Goal: Use online tool/utility: Utilize a website feature to perform a specific function

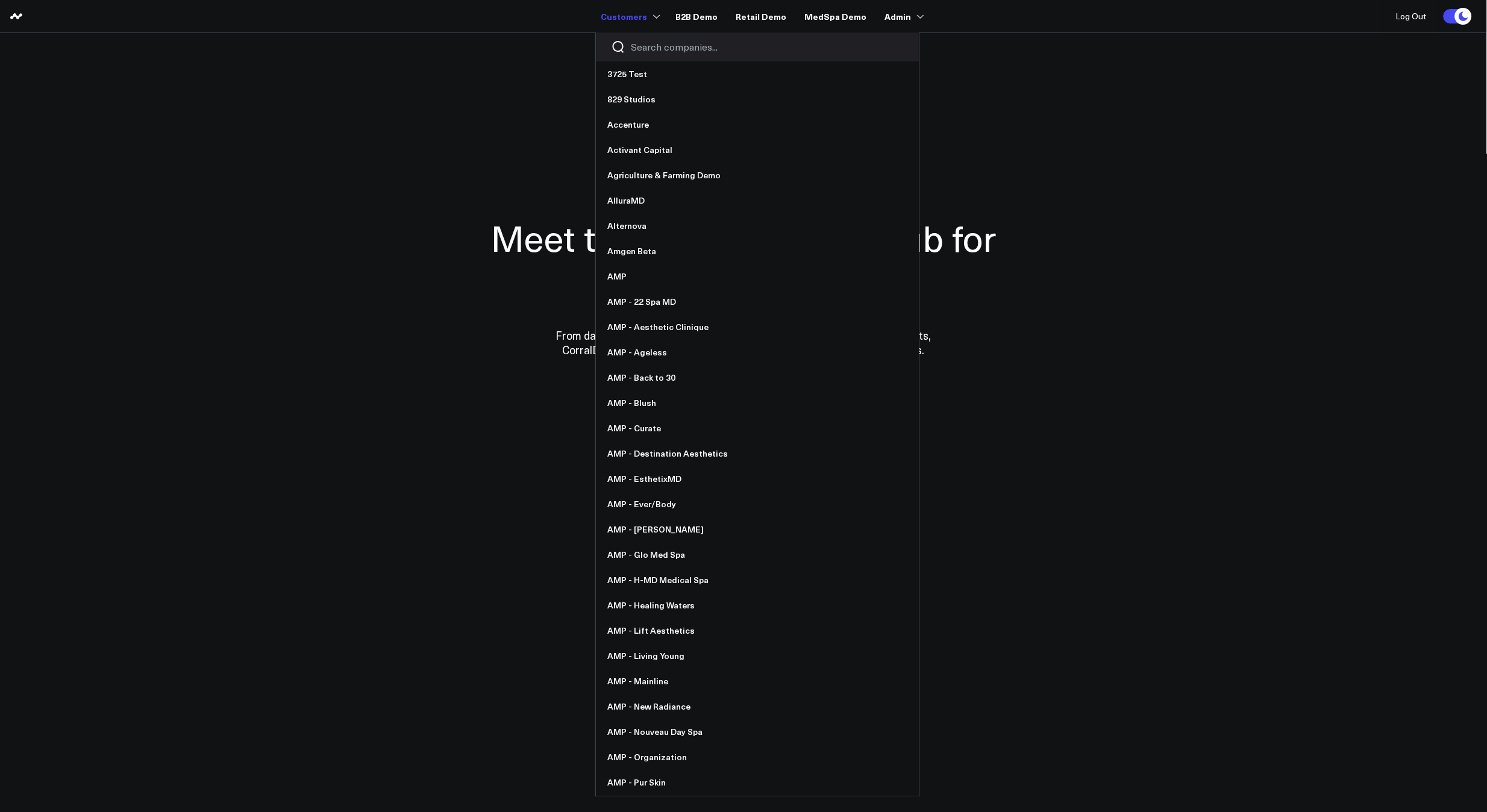
click at [642, 40] on div at bounding box center [757, 47] width 323 height 29
click at [649, 47] on input "Search companies input" at bounding box center [767, 47] width 272 height 13
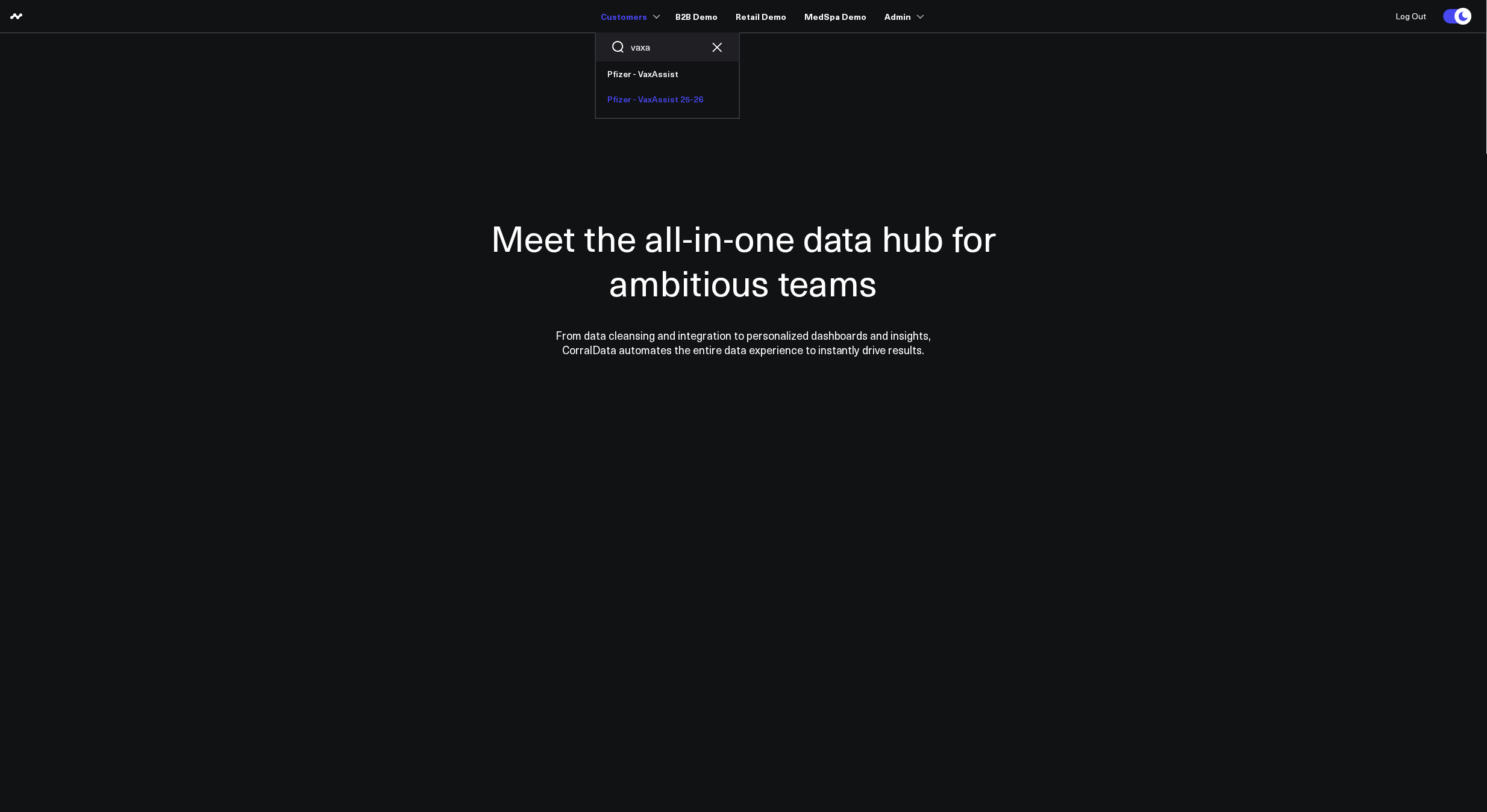
type input "vaxa"
click at [676, 97] on link "Pfizer - VaxAssist 25-26" at bounding box center [668, 100] width 144 height 25
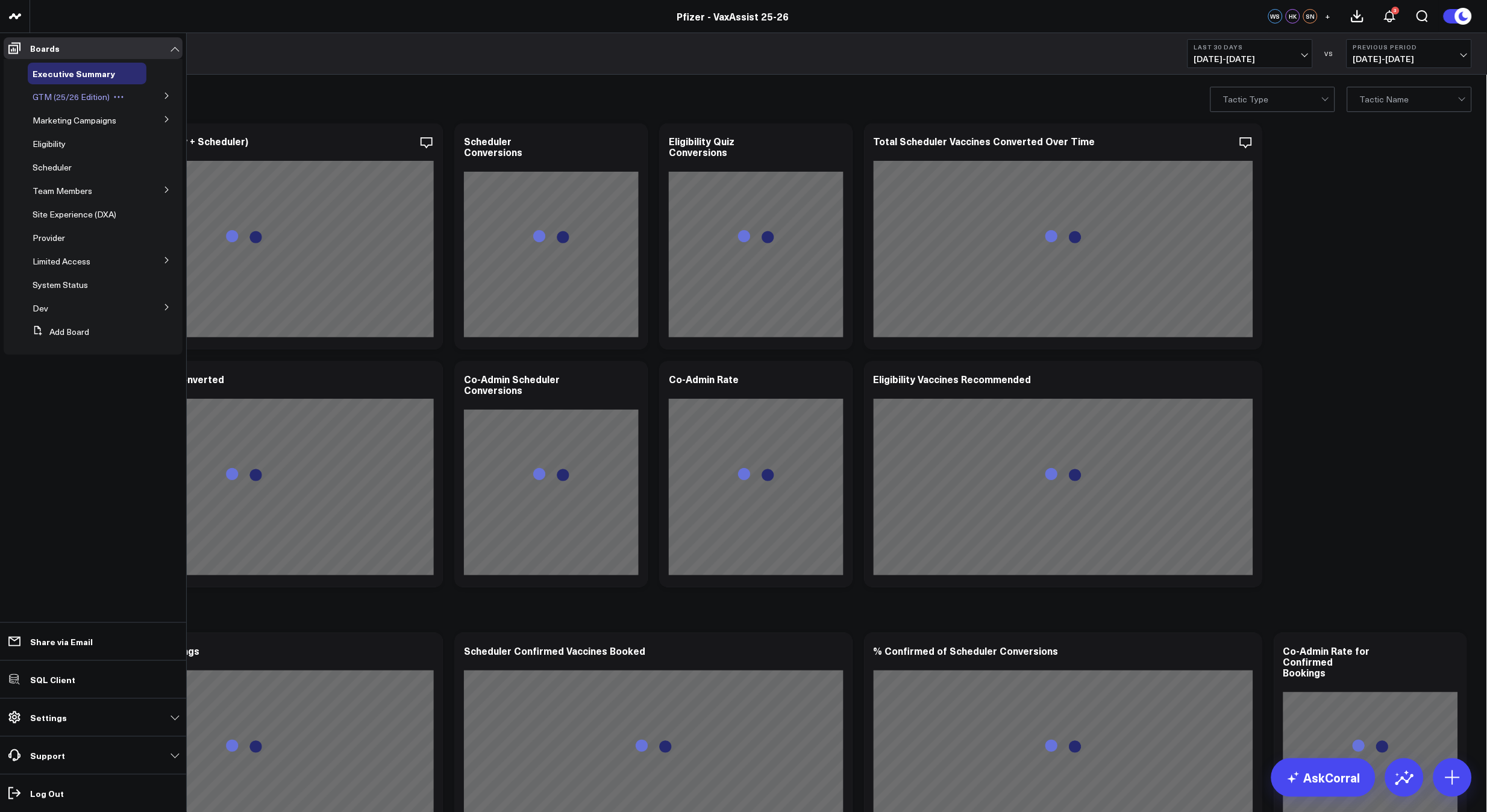
click at [42, 96] on span "GTM (25/26 Edition)" at bounding box center [71, 97] width 77 height 11
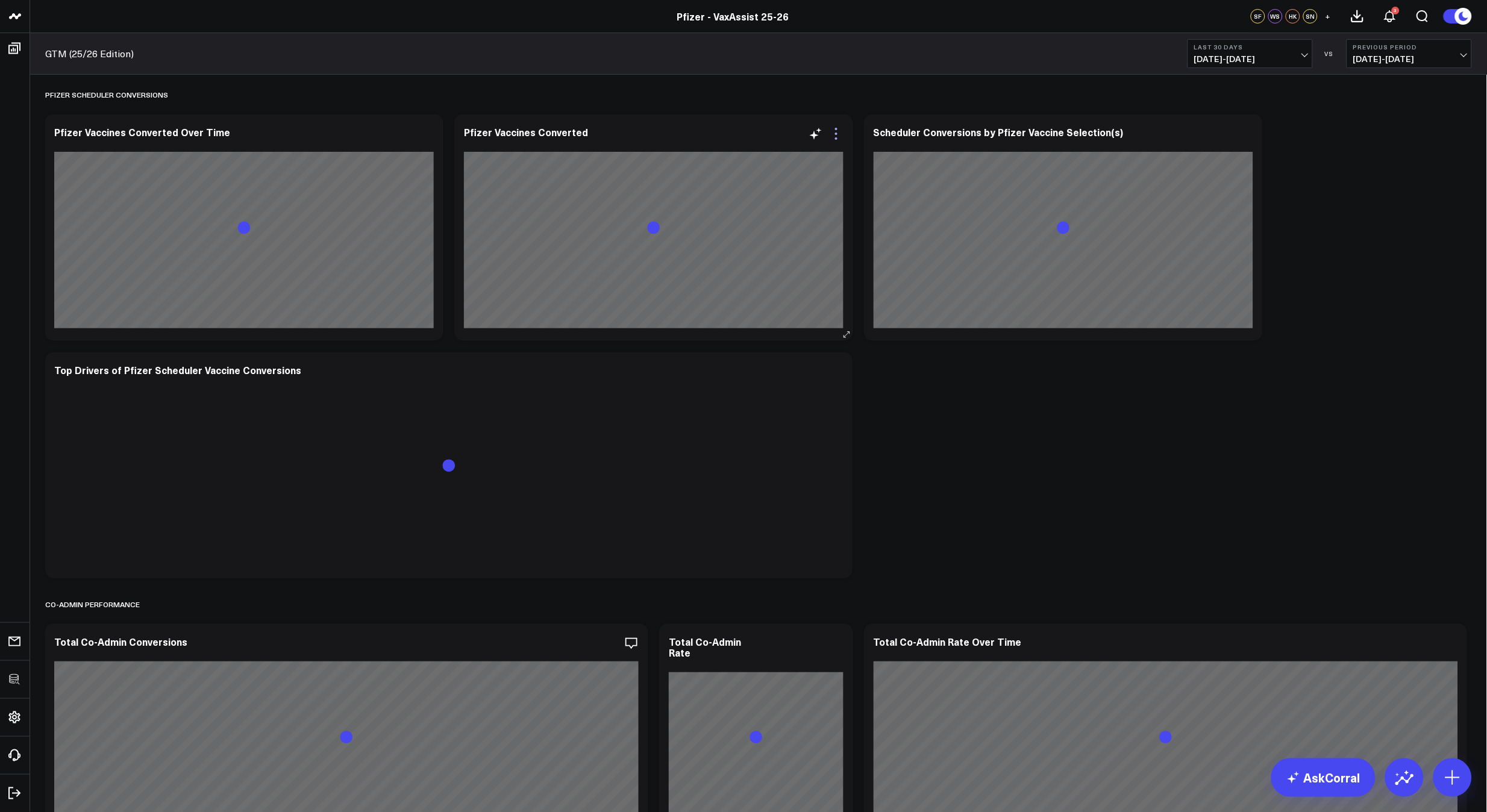
click at [834, 136] on icon at bounding box center [836, 134] width 14 height 14
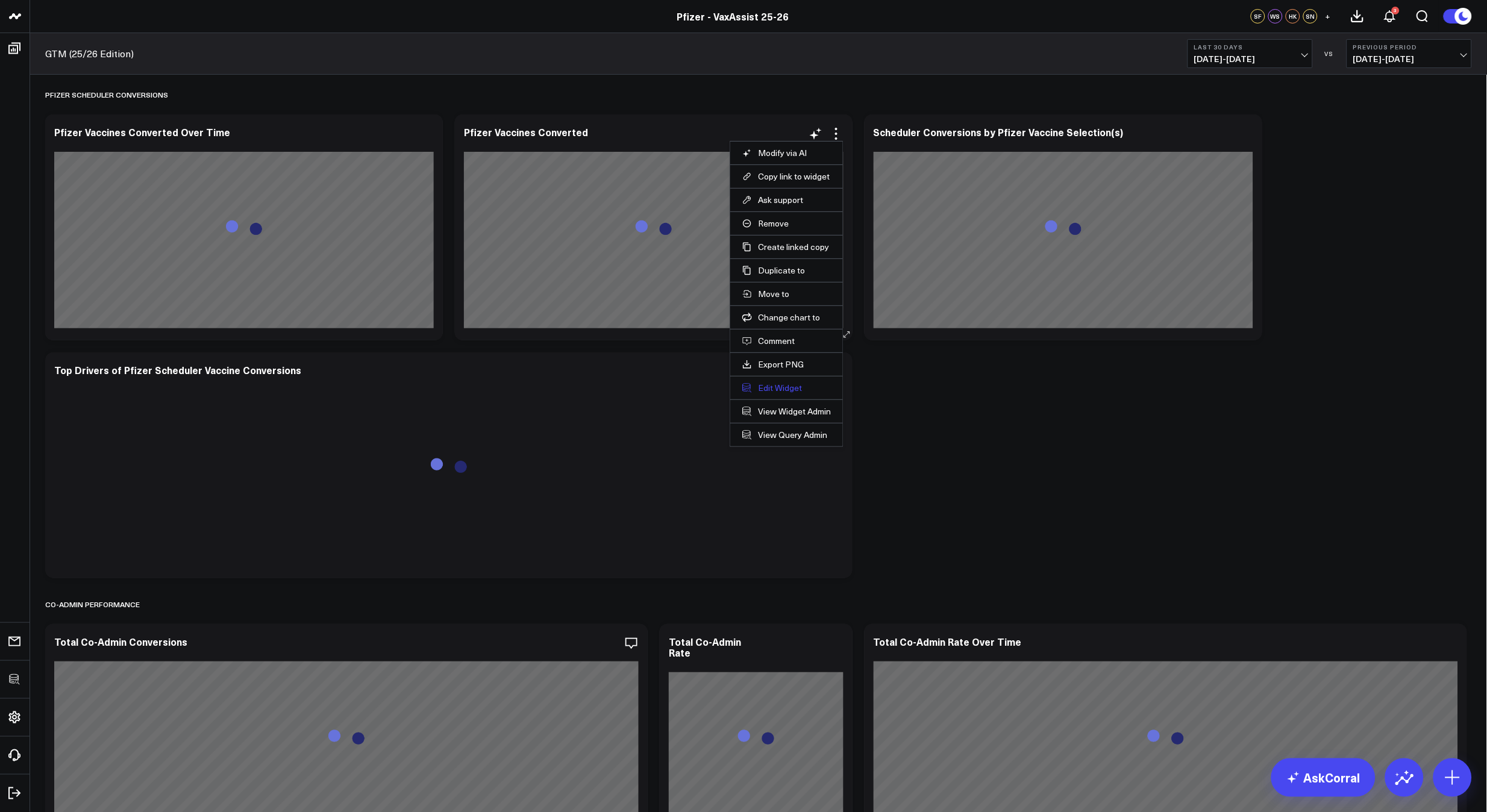
click at [779, 390] on button "Edit Widget" at bounding box center [786, 388] width 89 height 11
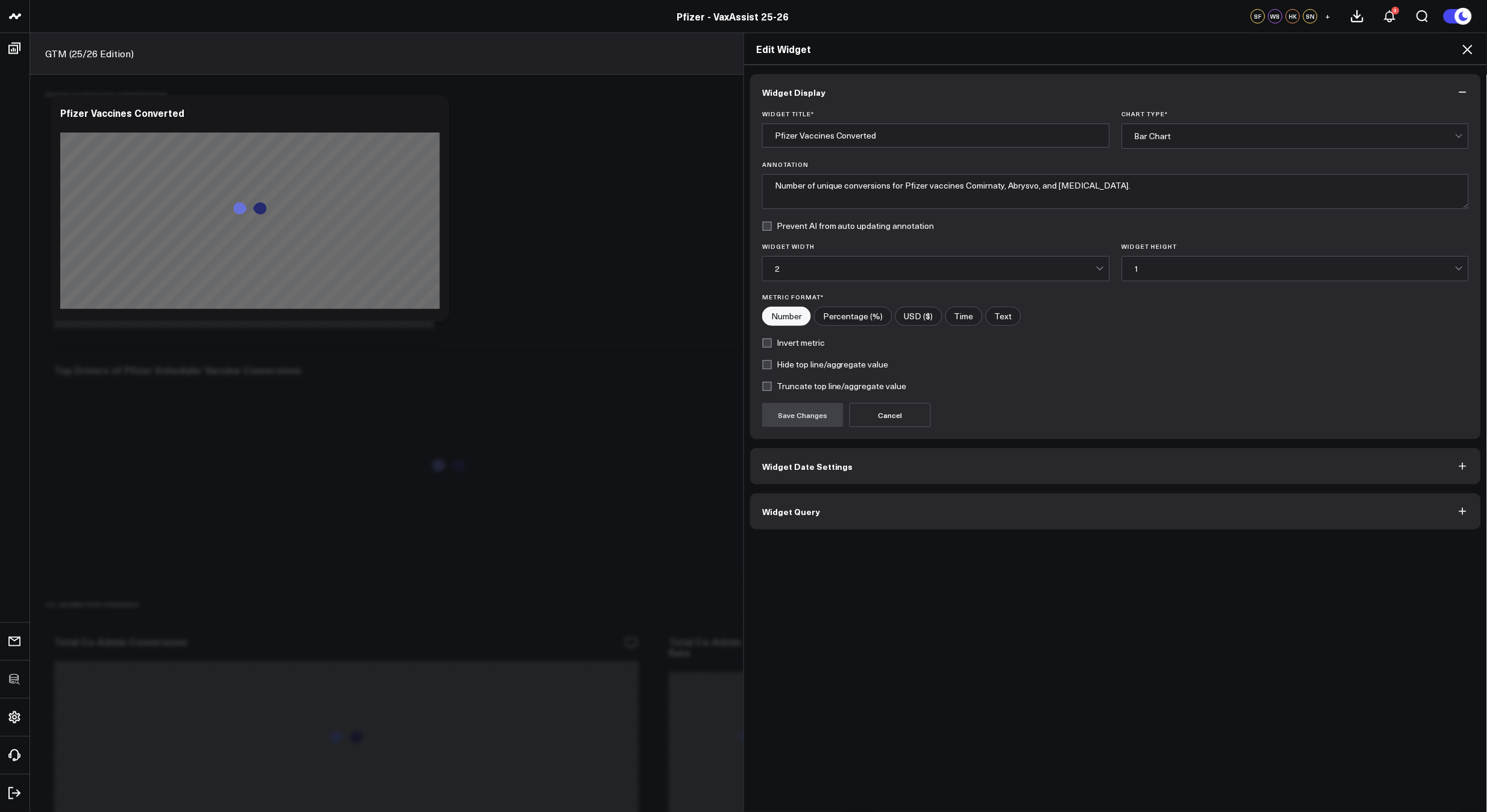
click at [956, 515] on button "Widget Query" at bounding box center [1115, 512] width 731 height 36
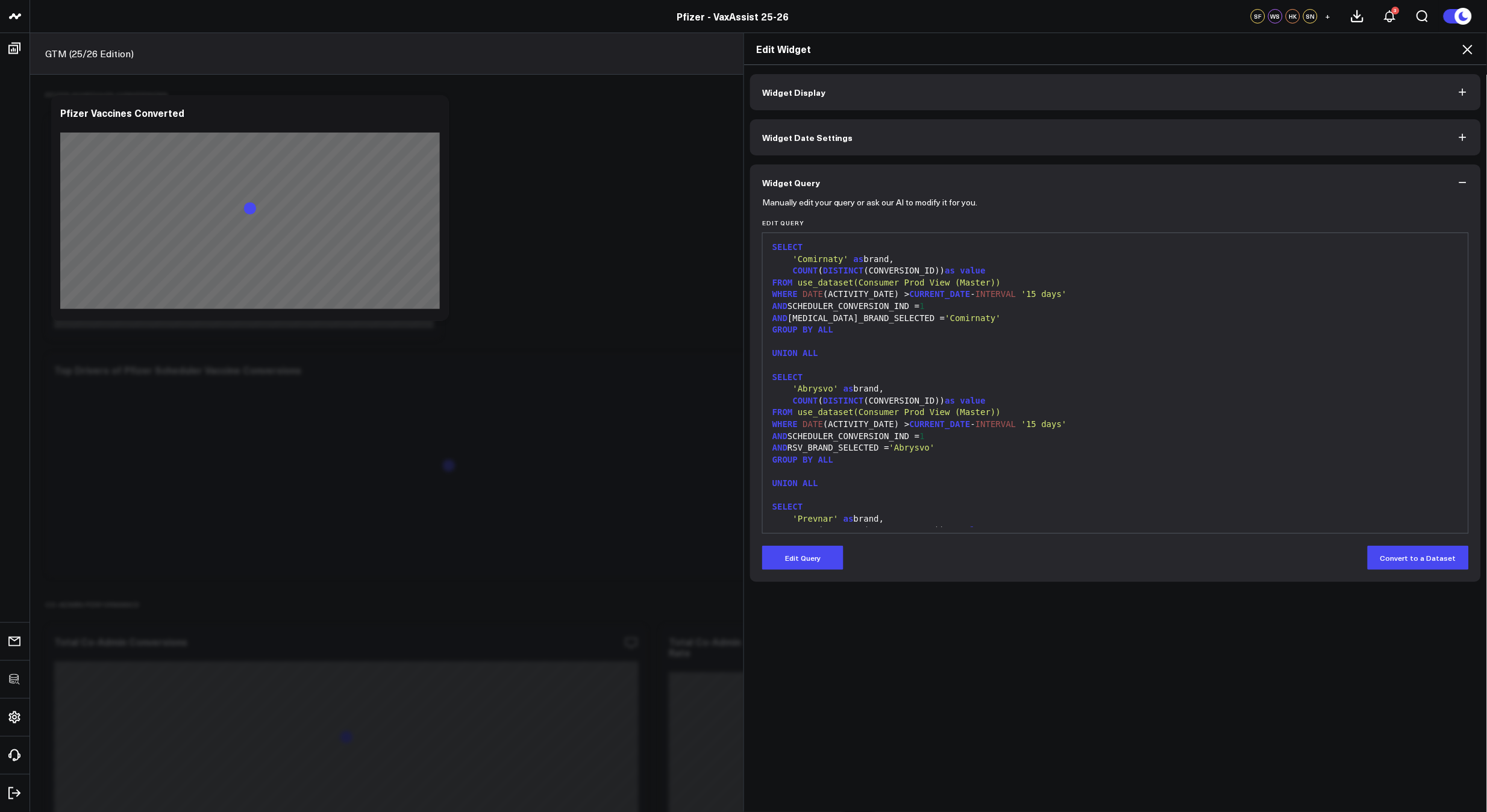
click at [977, 332] on div "GROUP BY ALL" at bounding box center [1115, 330] width 693 height 12
drag, startPoint x: 787, startPoint y: 318, endPoint x: 999, endPoint y: 321, distance: 212.0
click at [998, 320] on div "AND COVID_BRAND_SELECTED = 'Comirnaty'" at bounding box center [1115, 319] width 693 height 12
copy div "COVID_BRAND_SELECTED = 'Comirnaty'"
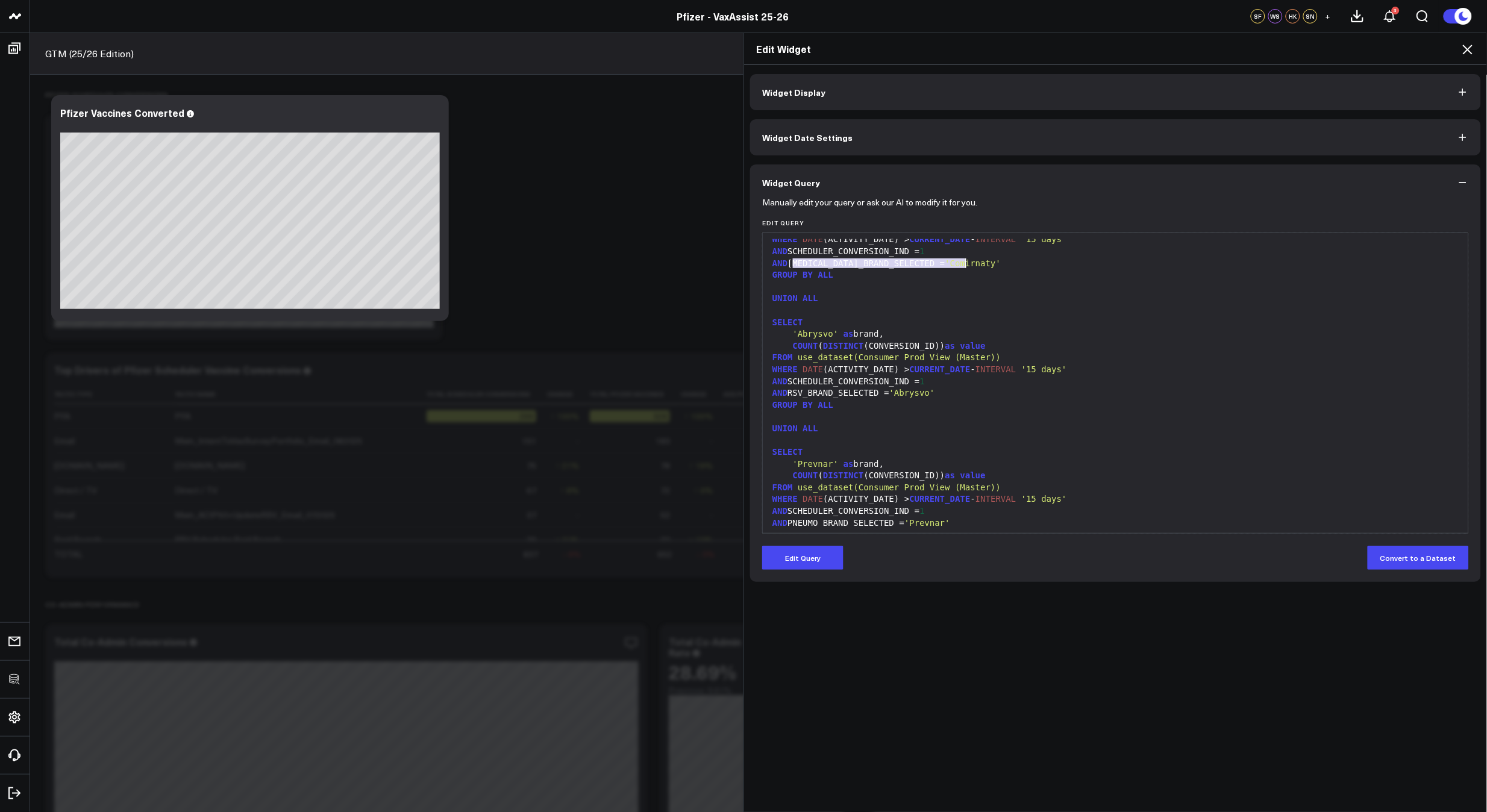
scroll to position [106, 0]
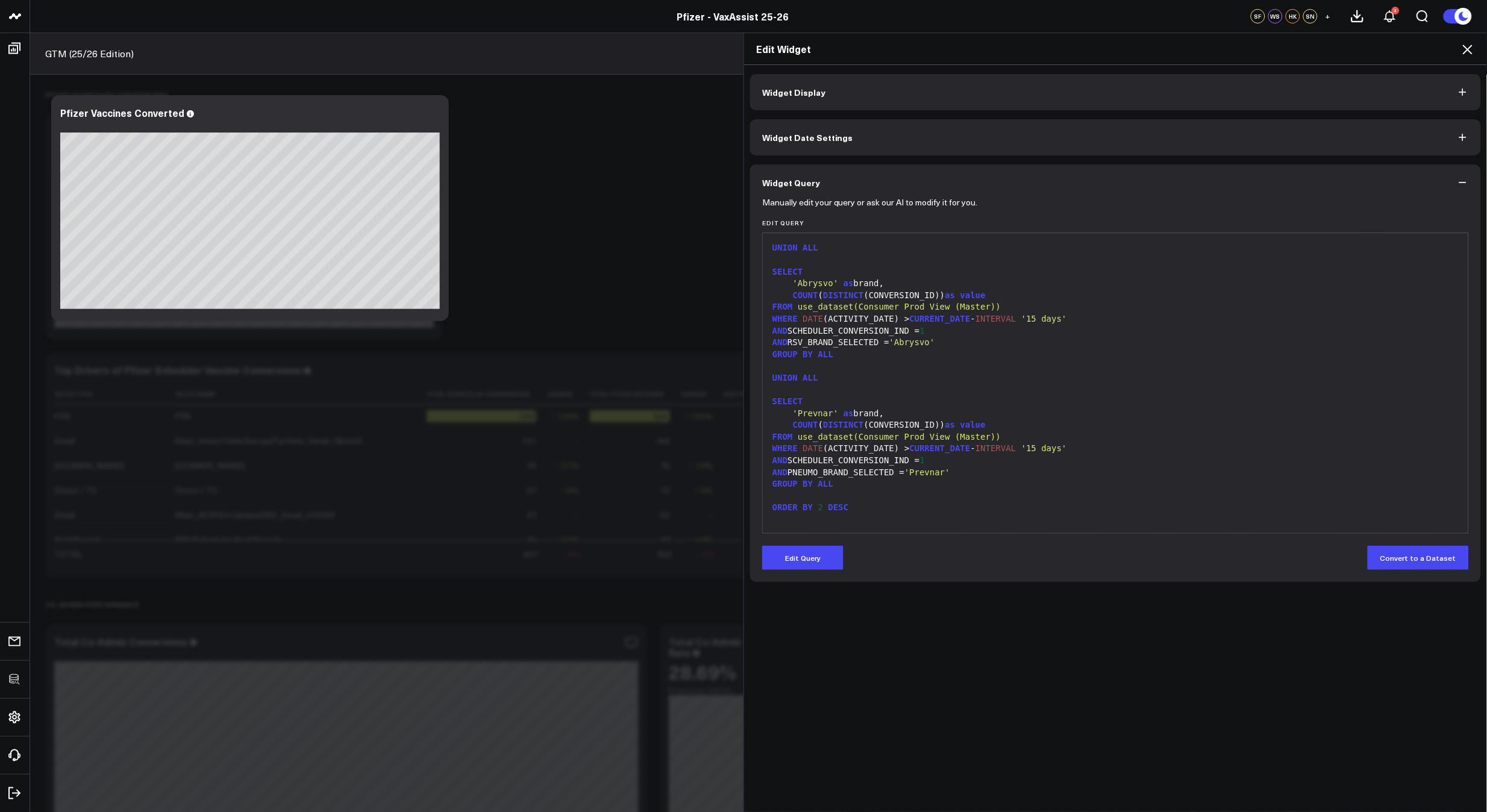
click at [934, 341] on span "'Abrysvo'" at bounding box center [912, 342] width 46 height 10
drag, startPoint x: 966, startPoint y: 341, endPoint x: 785, endPoint y: 328, distance: 181.5
click at [787, 338] on div "AND RSV_BRAND_SELECTED = 'Abrysvo'" at bounding box center [1115, 343] width 693 height 12
copy div "RSV_BRAND_SELECTED = 'Abrysvo'"
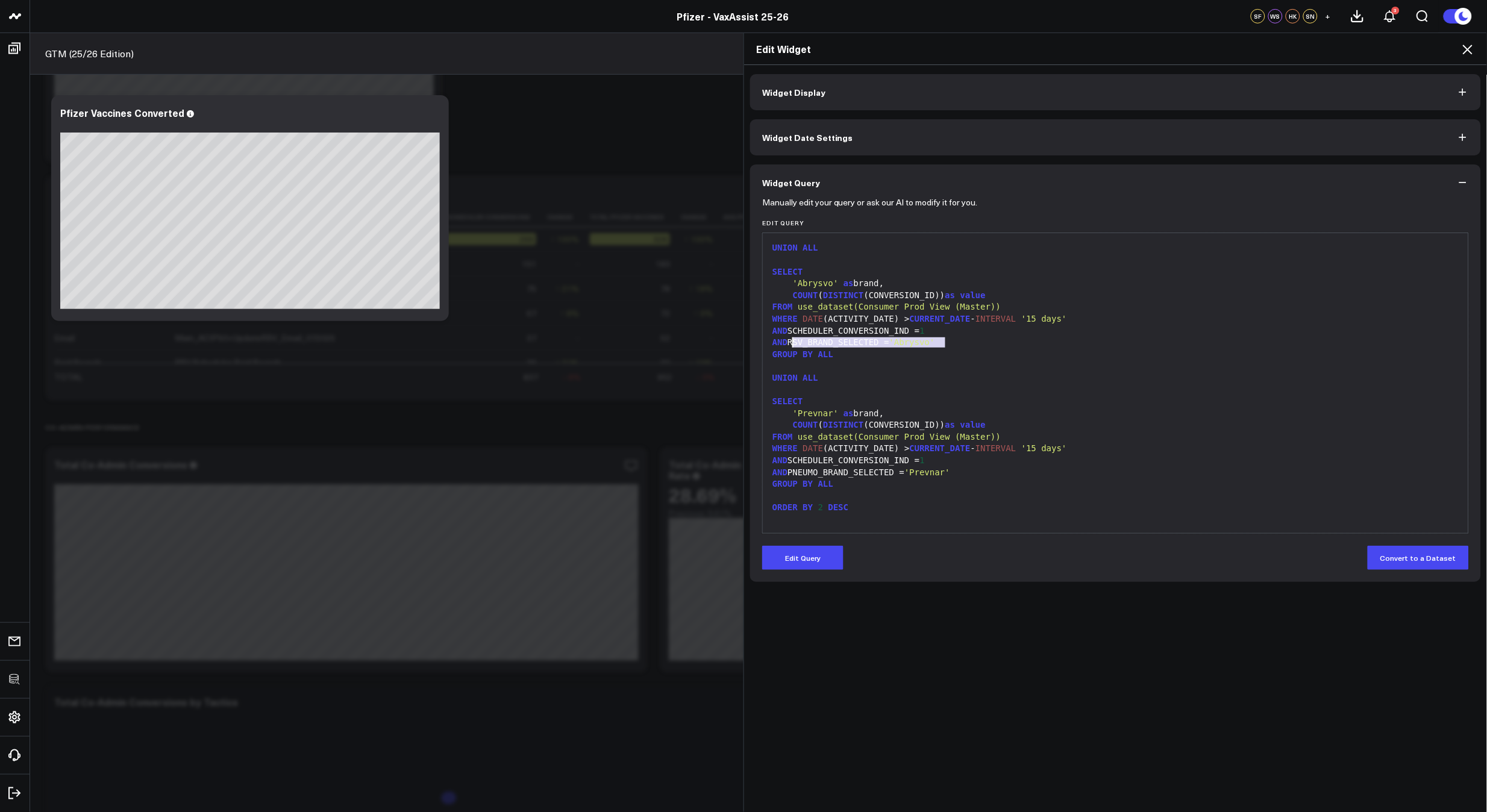
scroll to position [239, 0]
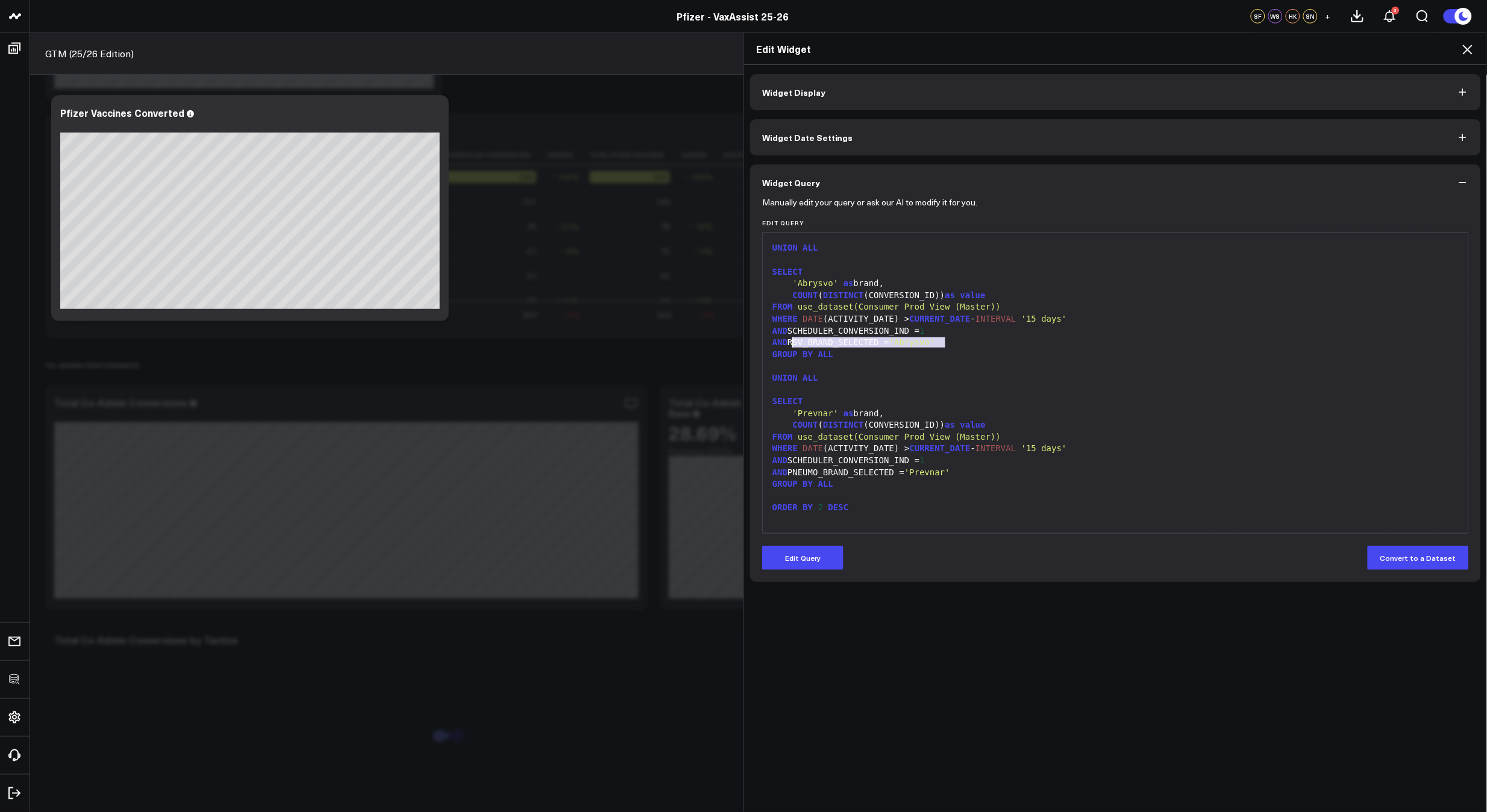
click at [940, 443] on span "CURRENT_DATE" at bounding box center [940, 448] width 61 height 10
drag, startPoint x: 965, startPoint y: 469, endPoint x: 790, endPoint y: 475, distance: 175.1
click at [790, 475] on div "AND PNEUMO_BRAND_SELECTED = 'Prevnar'" at bounding box center [1115, 473] width 693 height 12
copy div "PNEUMO_BRAND_SELECTED = 'Prevnar'"
